Goal: Information Seeking & Learning: Learn about a topic

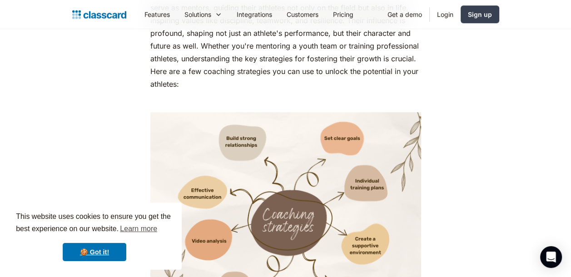
scroll to position [545, 0]
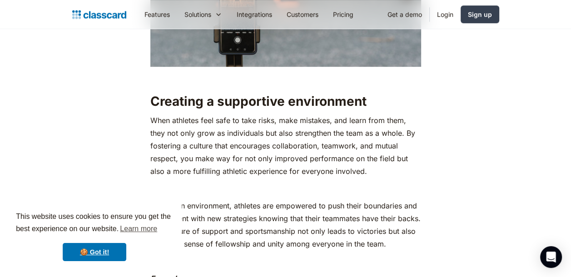
scroll to position [3315, 0]
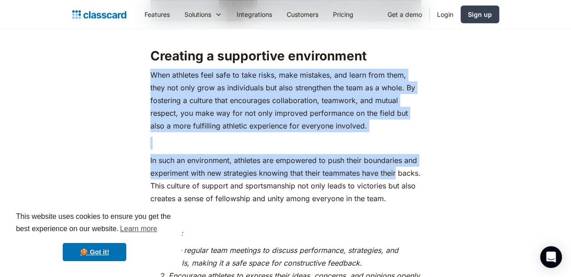
drag, startPoint x: 151, startPoint y: 89, endPoint x: 413, endPoint y: 189, distance: 281.0
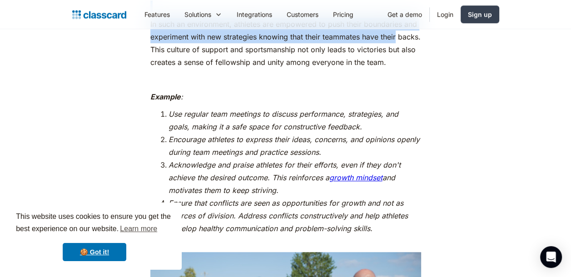
scroll to position [3405, 0]
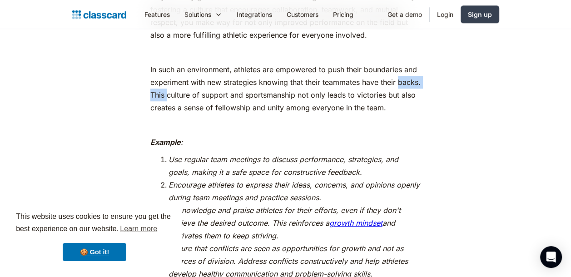
drag, startPoint x: 150, startPoint y: 104, endPoint x: 190, endPoint y: 106, distance: 40.4
click at [190, 106] on p "In such an environment, athletes are empowered to push their boundaries and exp…" at bounding box center [285, 88] width 271 height 51
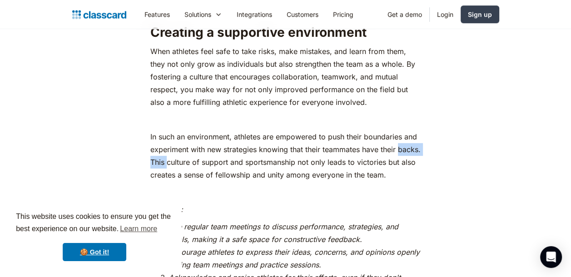
scroll to position [3360, 0]
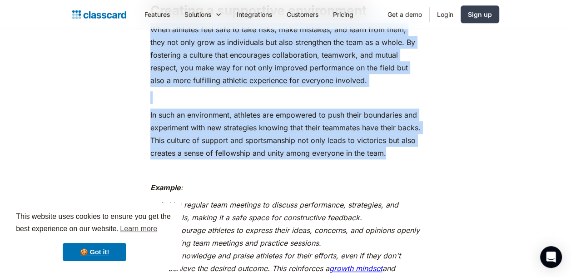
drag, startPoint x: 149, startPoint y: 39, endPoint x: 415, endPoint y: 167, distance: 295.3
copy div "When athletes feel safe to take risks, make mistakes, and learn from them, they…"
click at [184, 104] on p "‍" at bounding box center [285, 97] width 271 height 13
